Goal: Find specific page/section: Find specific page/section

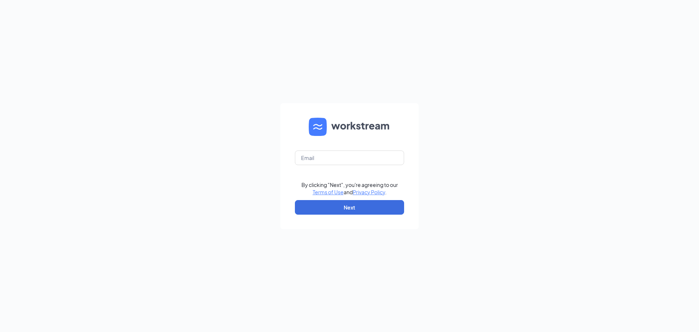
click at [332, 155] on input "text" at bounding box center [349, 157] width 109 height 15
type input "julieknapton@bleedblue.net"
click at [364, 205] on button "Next" at bounding box center [349, 207] width 109 height 15
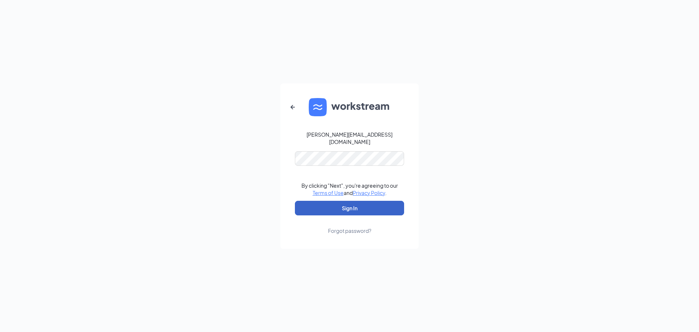
click at [347, 204] on button "Sign In" at bounding box center [349, 208] width 109 height 15
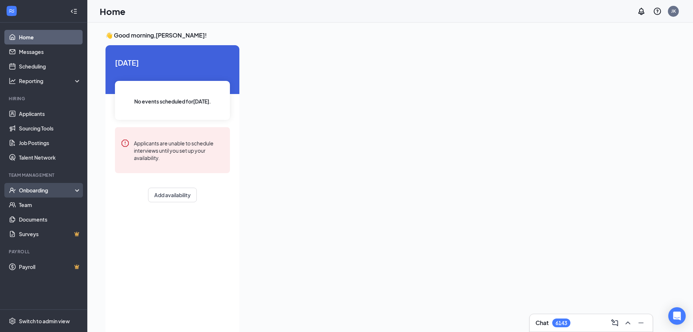
click at [29, 191] on div "Onboarding" at bounding box center [47, 189] width 56 height 7
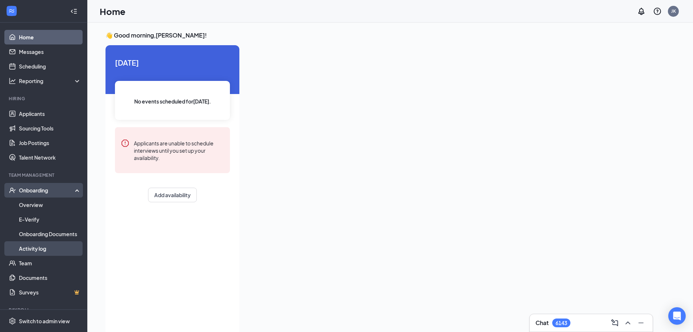
click at [35, 246] on link "Activity log" at bounding box center [50, 248] width 62 height 15
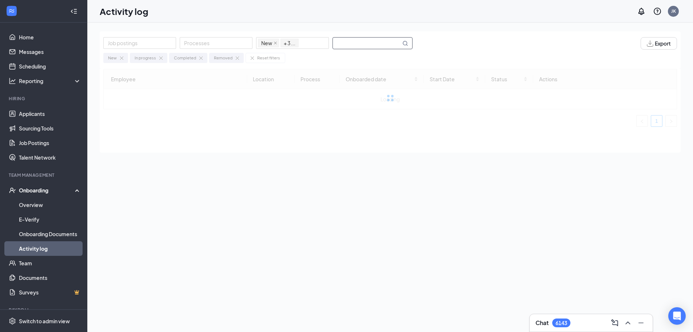
click at [349, 42] on input "text" at bounding box center [367, 42] width 68 height 11
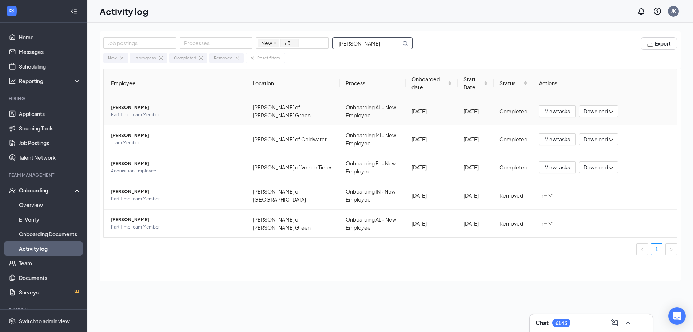
type input "[PERSON_NAME]"
click at [130, 109] on span "[PERSON_NAME]" at bounding box center [176, 107] width 130 height 7
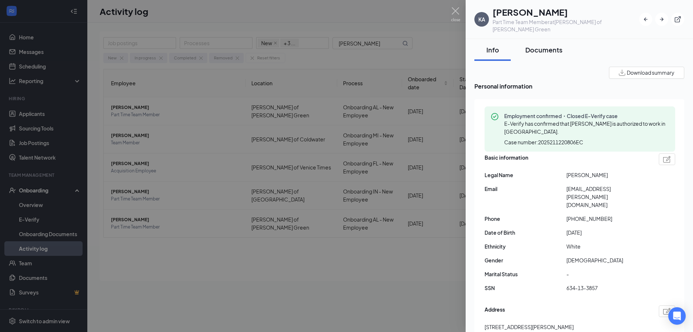
click at [560, 45] on div "Documents" at bounding box center [544, 49] width 37 height 9
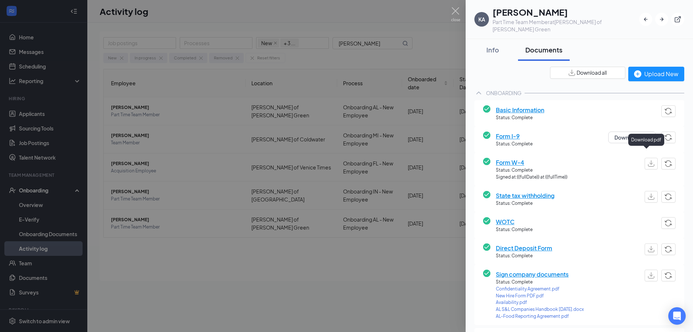
click at [648, 160] on img "button" at bounding box center [651, 163] width 7 height 6
click at [648, 193] on img "button" at bounding box center [651, 196] width 7 height 6
click at [648, 246] on img "button" at bounding box center [651, 249] width 7 height 6
click at [455, 11] on img at bounding box center [455, 14] width 9 height 14
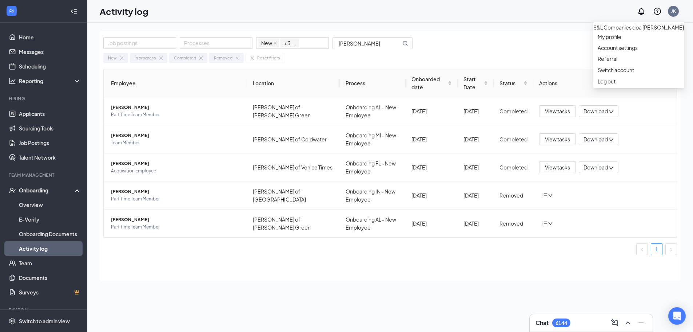
click at [677, 11] on div "JK" at bounding box center [673, 11] width 11 height 11
click at [614, 85] on div "Log out" at bounding box center [639, 81] width 82 height 7
